Goal: Information Seeking & Learning: Learn about a topic

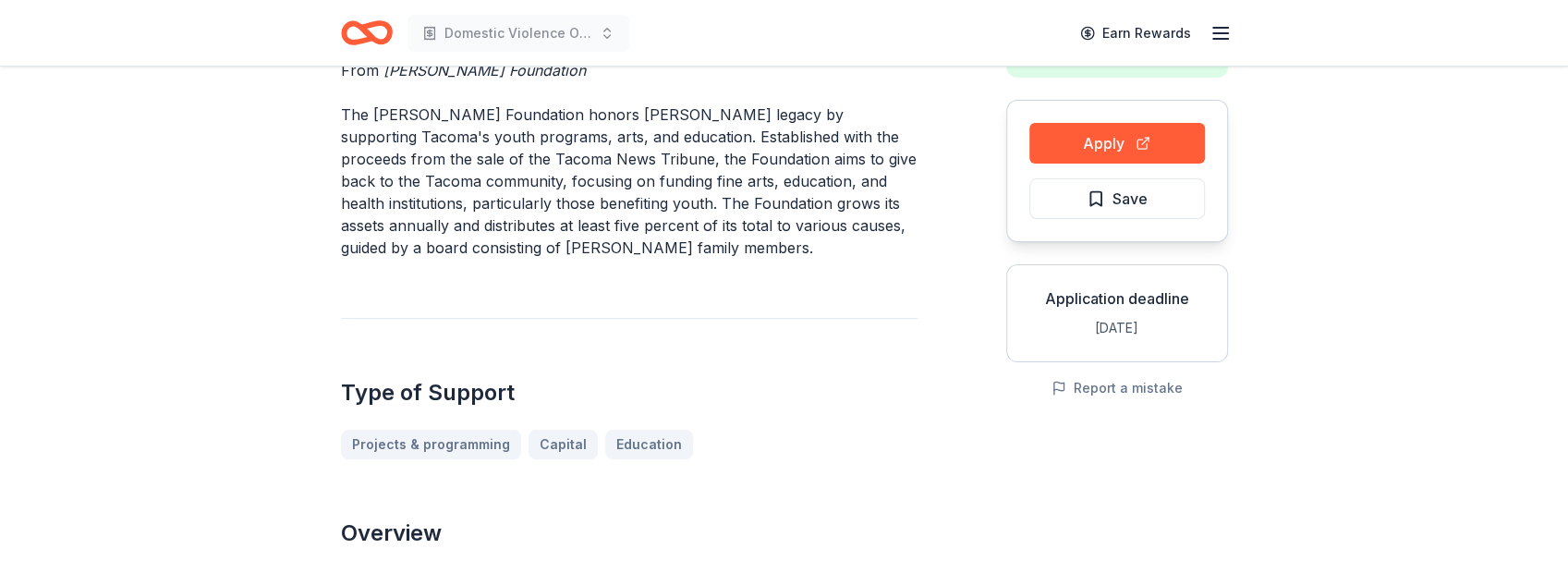
scroll to position [61, 0]
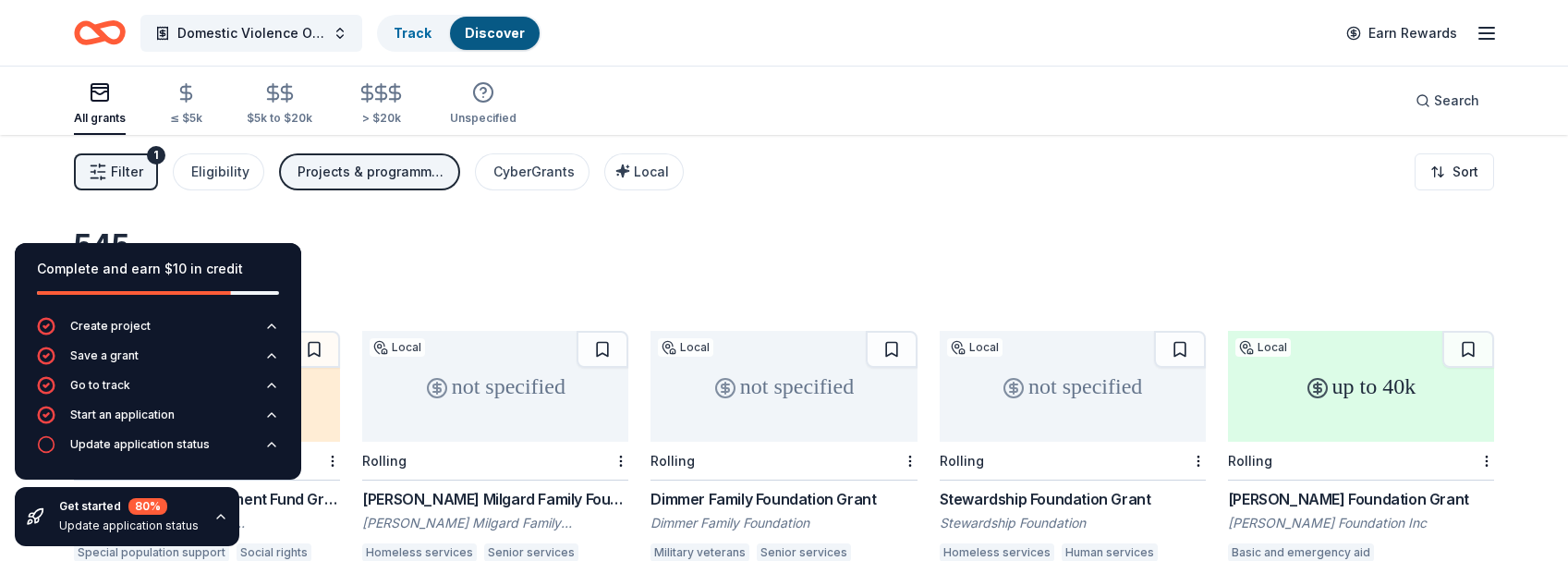
scroll to position [368, 0]
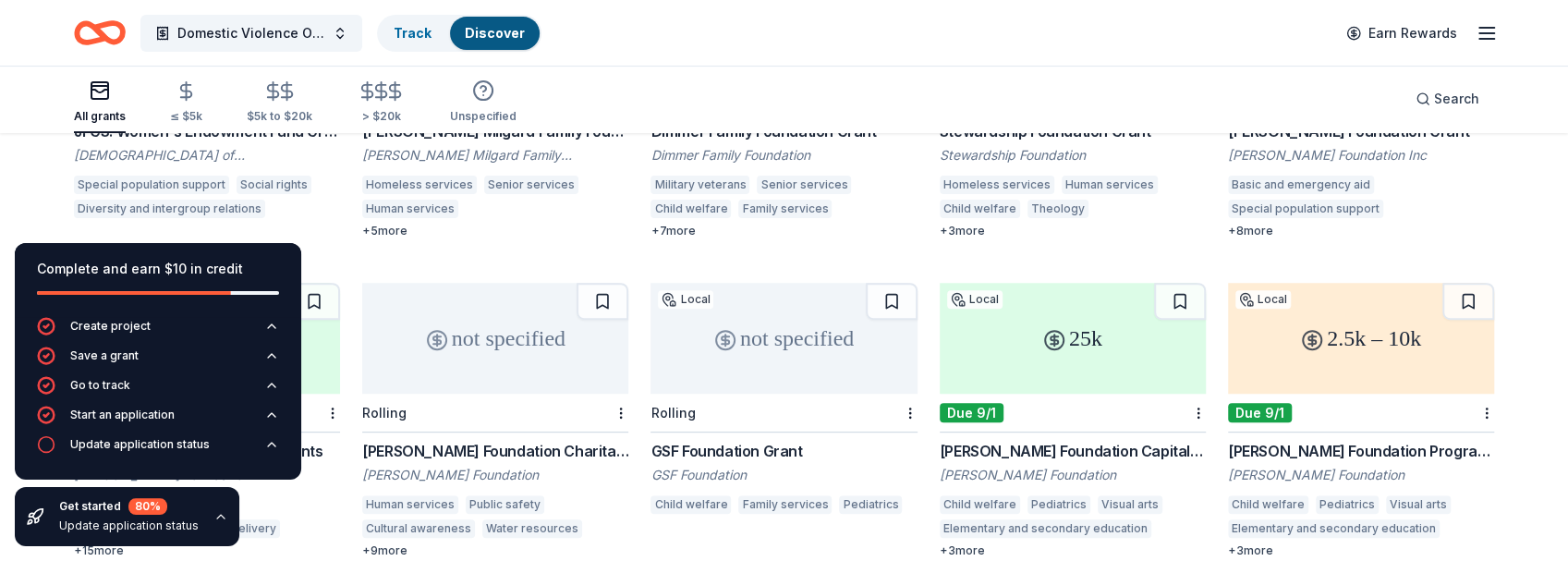
click at [254, 27] on span "Domestic Violence Operation Toiletry Delivery" at bounding box center [251, 34] width 148 height 23
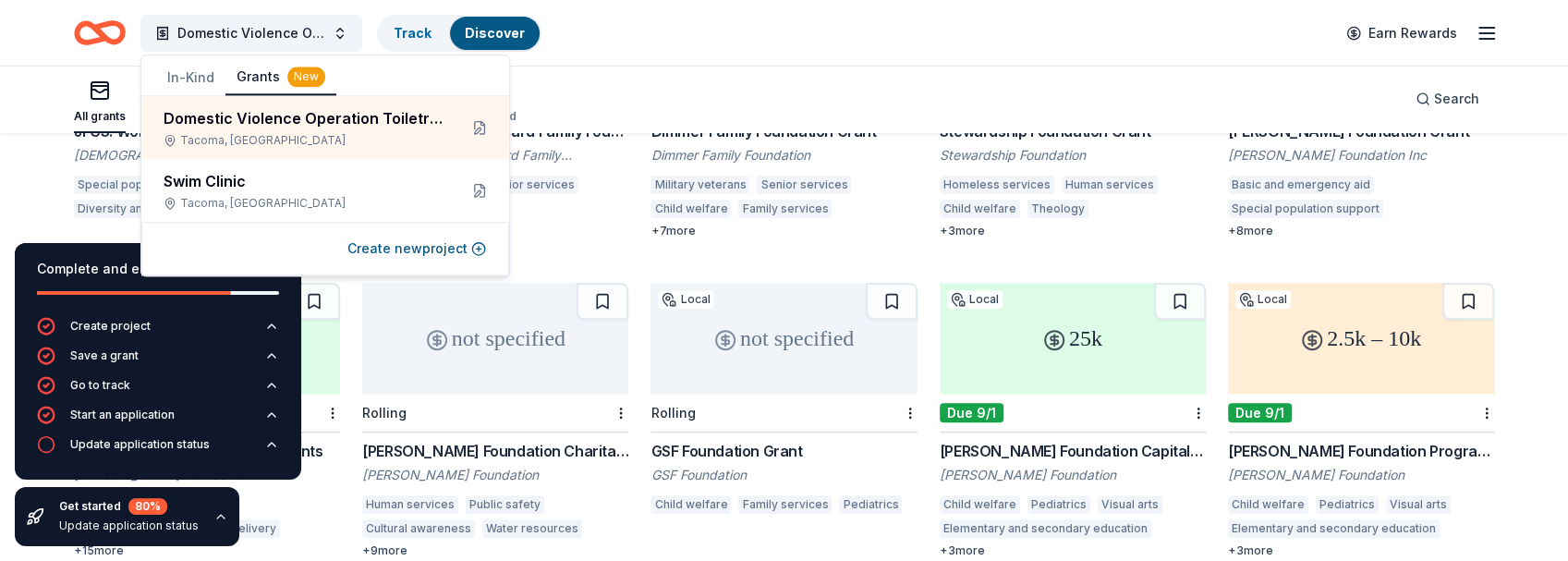
click at [684, 99] on div "All grants ≤ $5k $5k to $20k > $20k Unspecified Search" at bounding box center [784, 99] width 1420 height 69
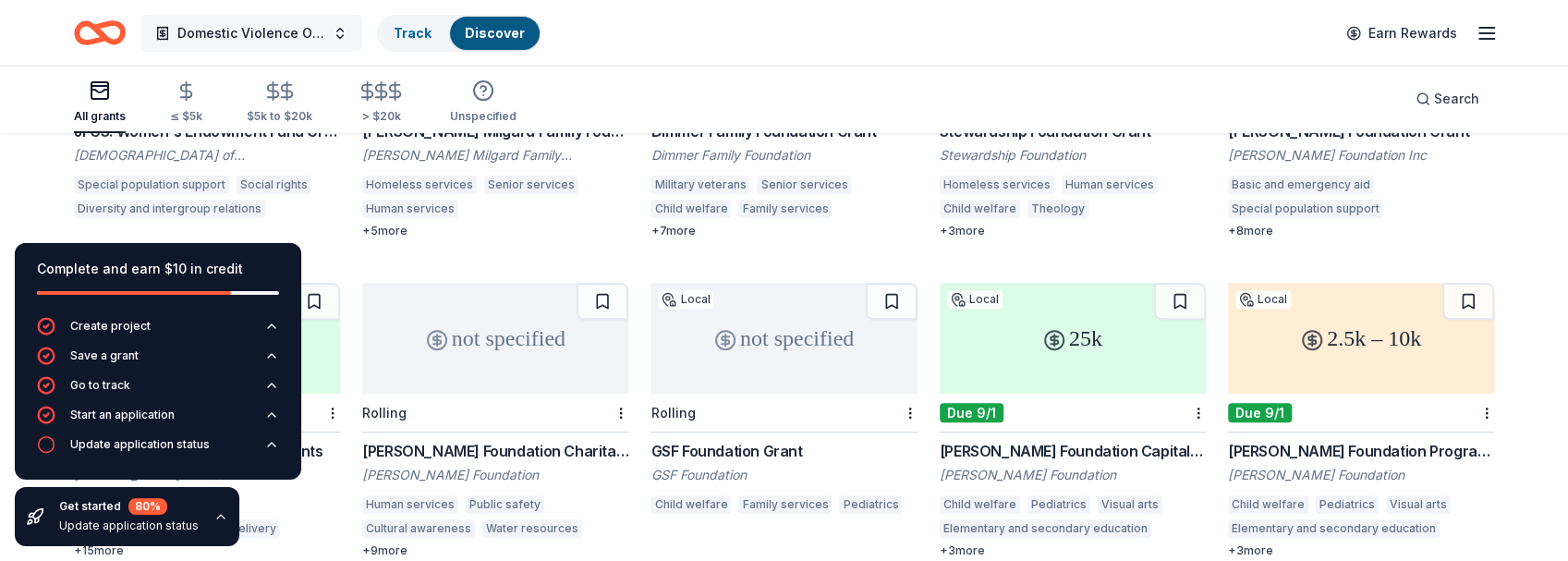
click at [341, 35] on button "Domestic Violence Operation Toiletry Delivery" at bounding box center [251, 33] width 222 height 37
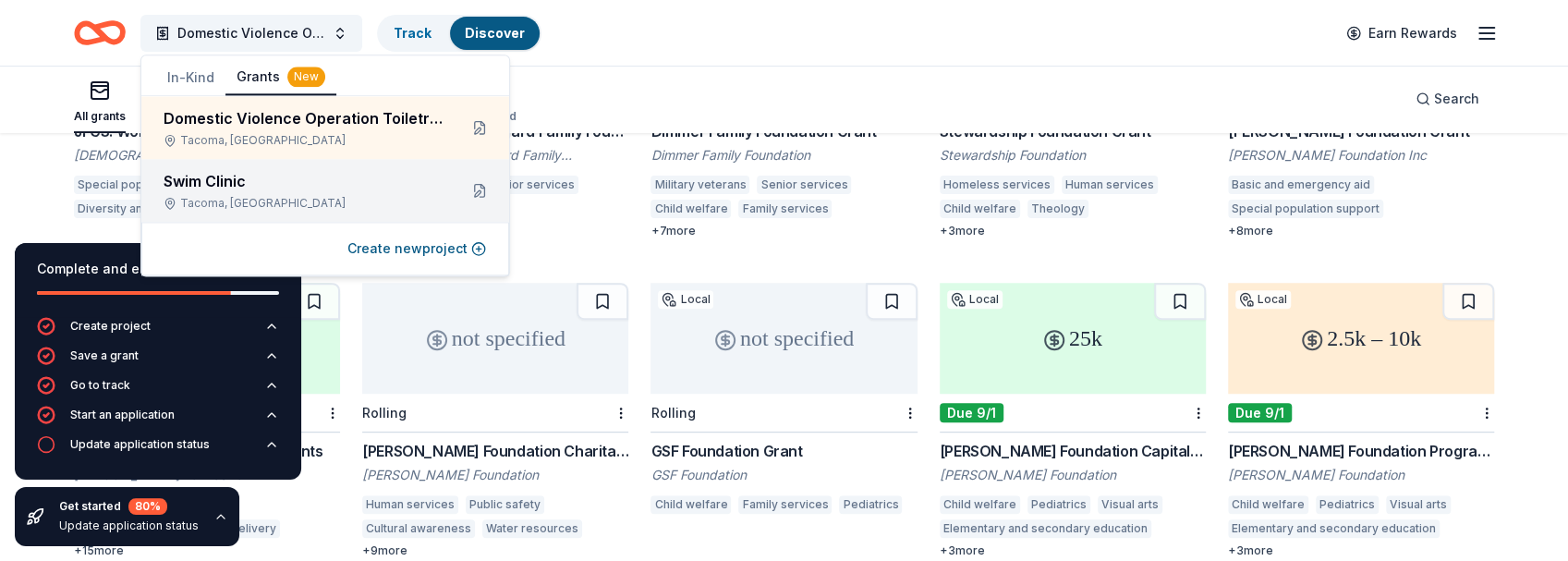
click at [233, 189] on div "Swim Clinic" at bounding box center [303, 182] width 279 height 23
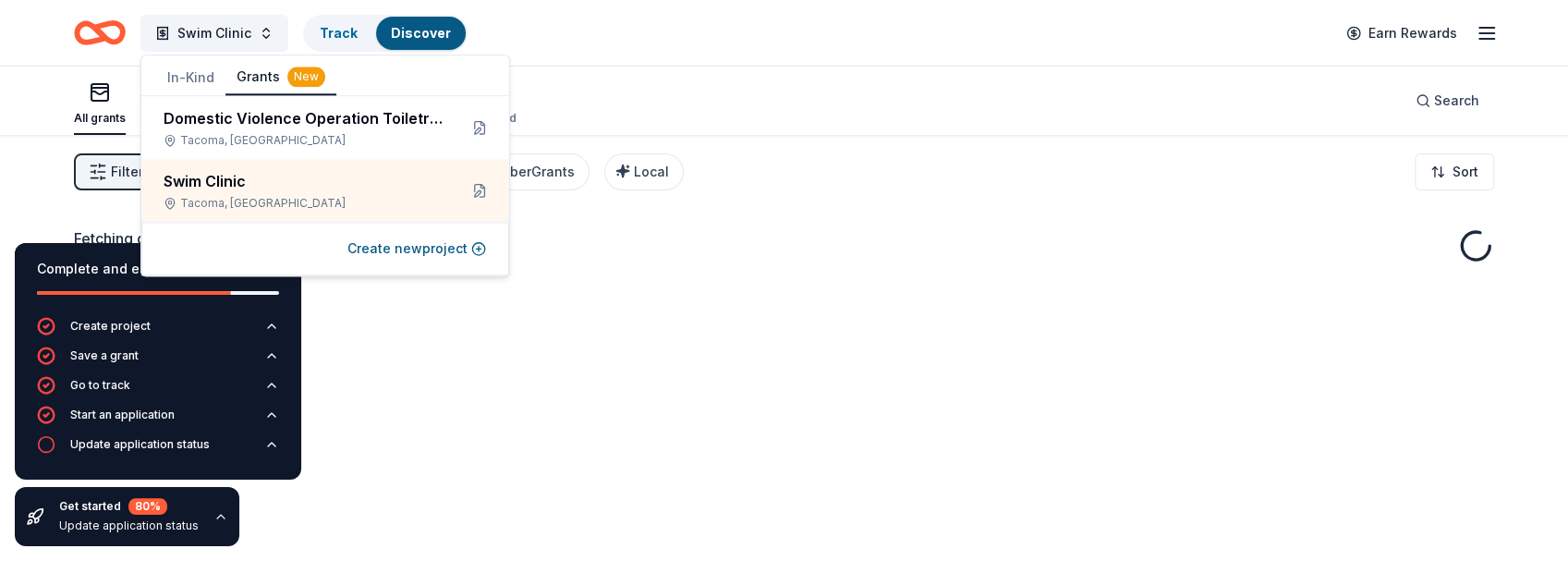
click at [661, 408] on div "Fetching grants, one moment..." at bounding box center [784, 415] width 1568 height 561
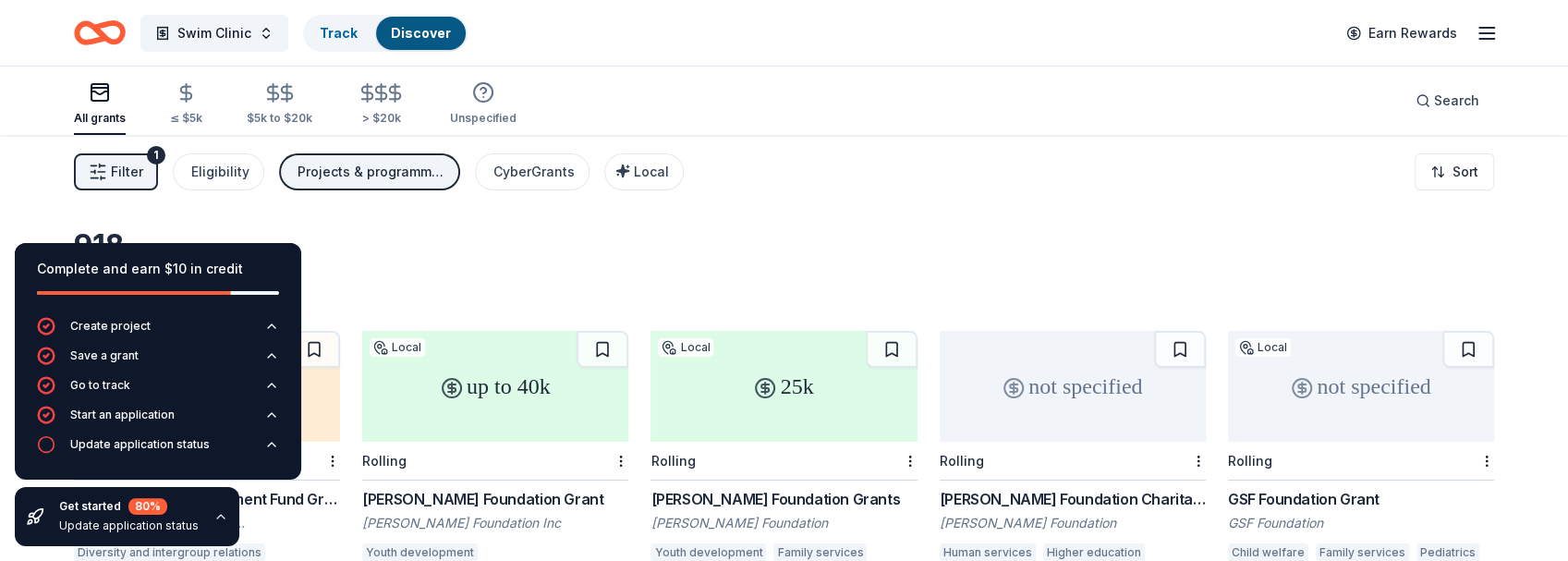
click at [533, 245] on div "918 results in [GEOGRAPHIC_DATA], [GEOGRAPHIC_DATA]" at bounding box center [784, 268] width 1420 height 81
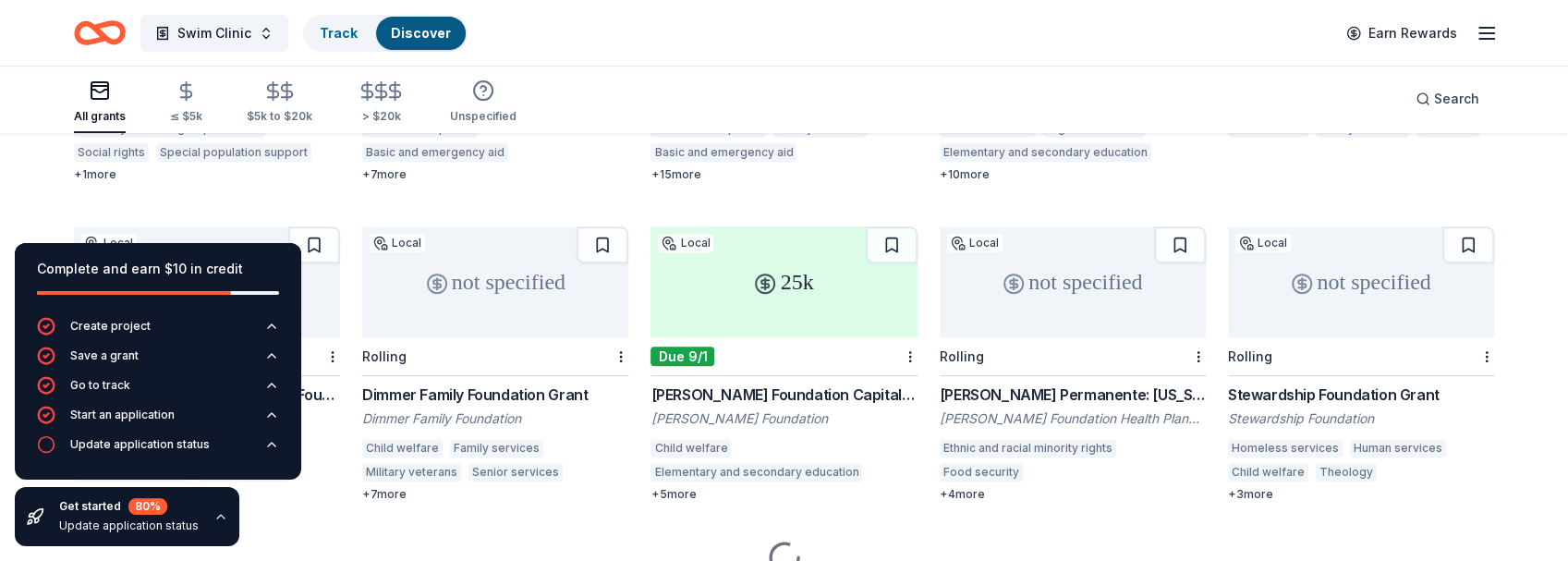
scroll to position [492, 0]
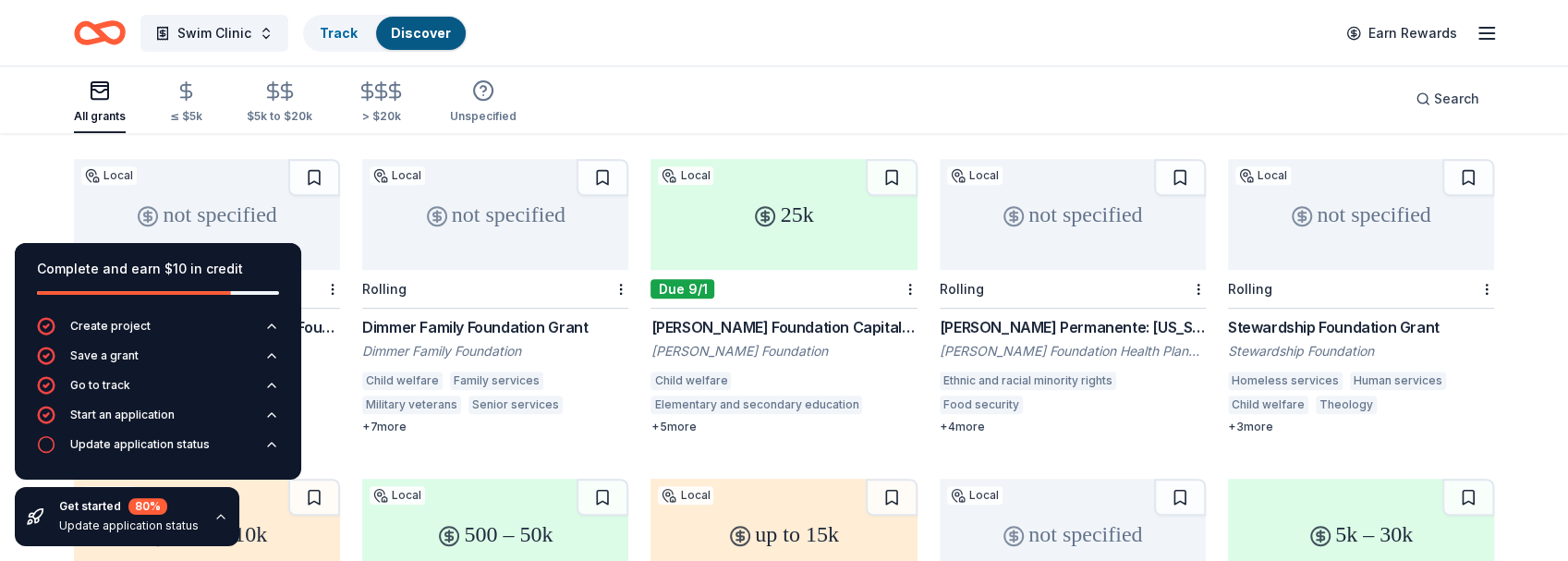
click at [973, 420] on div "+ 4 more" at bounding box center [1072, 427] width 266 height 15
